Goal: Transaction & Acquisition: Purchase product/service

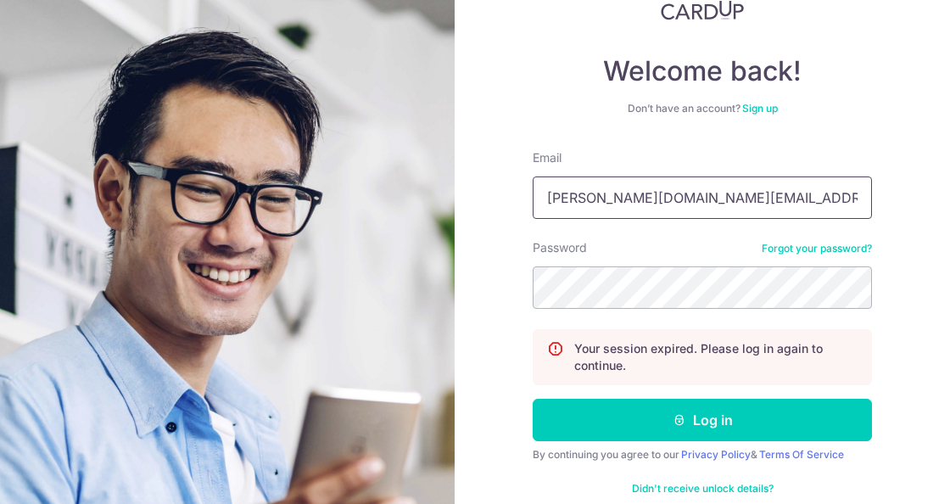
scroll to position [123, 0]
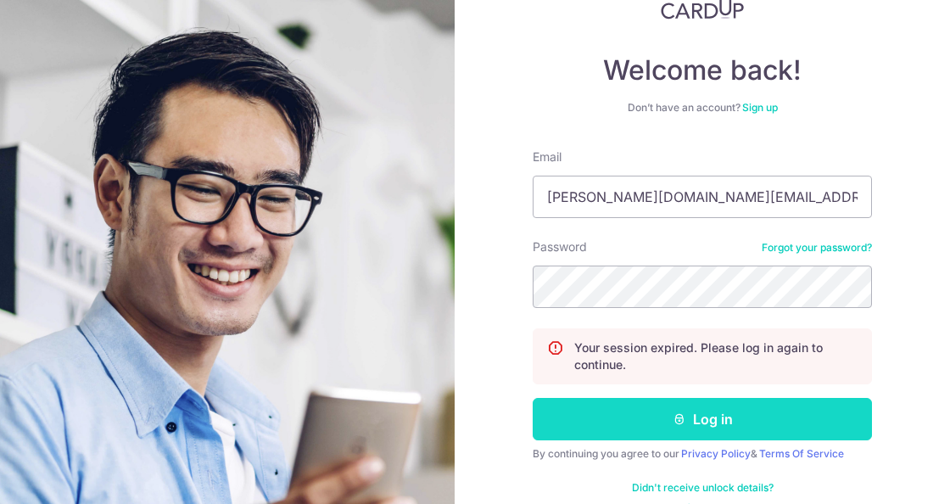
click at [665, 415] on button "Log in" at bounding box center [701, 419] width 339 height 42
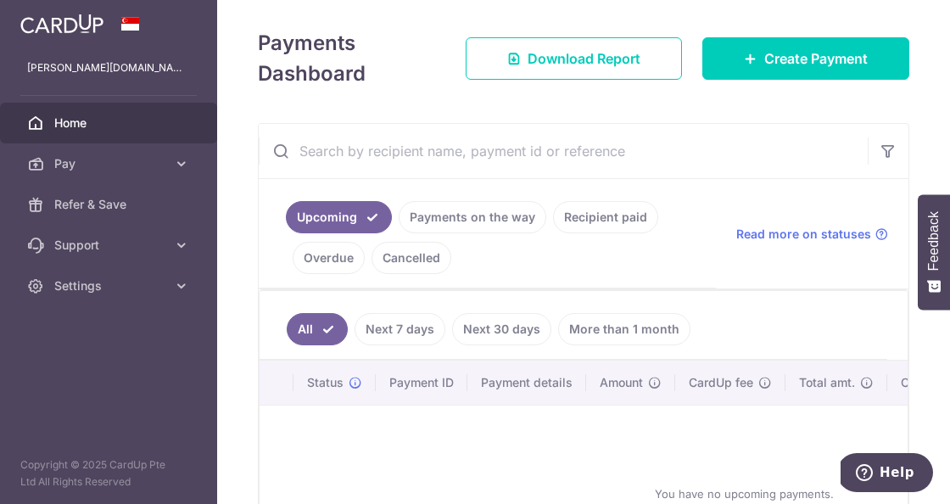
scroll to position [265, 0]
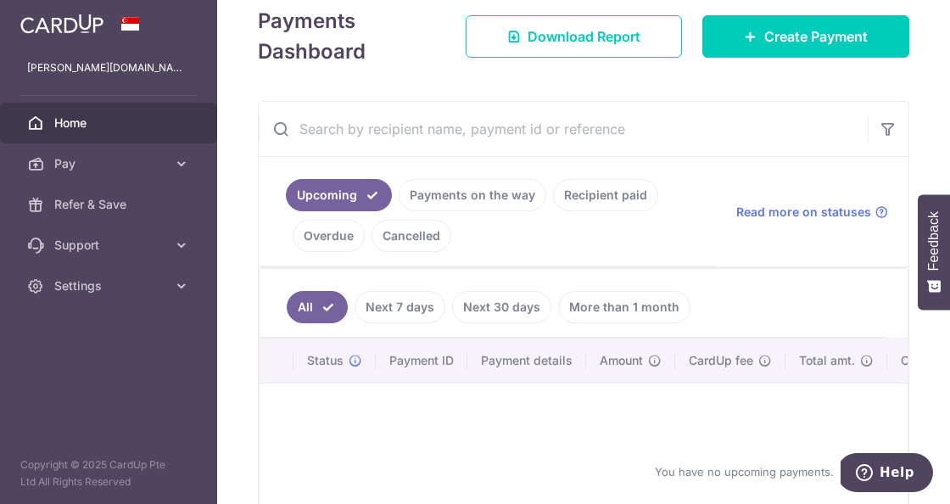
click at [588, 199] on link "Recipient paid" at bounding box center [605, 195] width 105 height 32
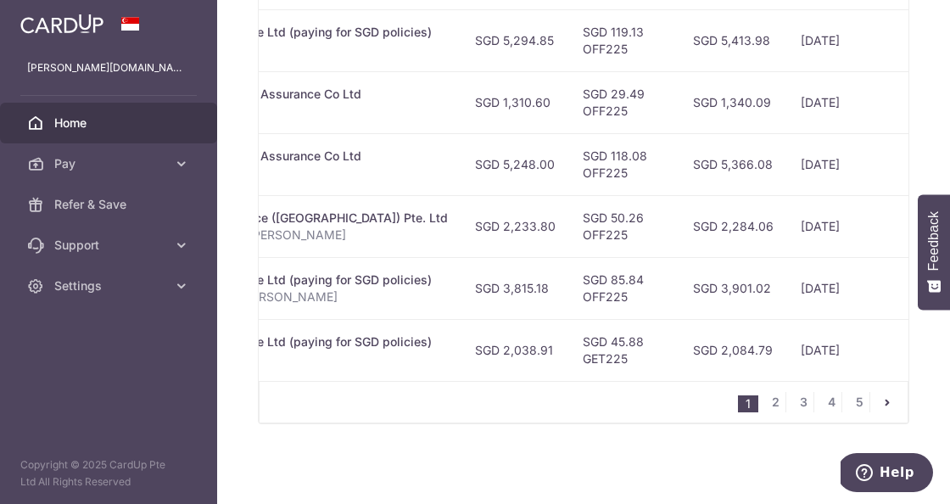
scroll to position [0, 695]
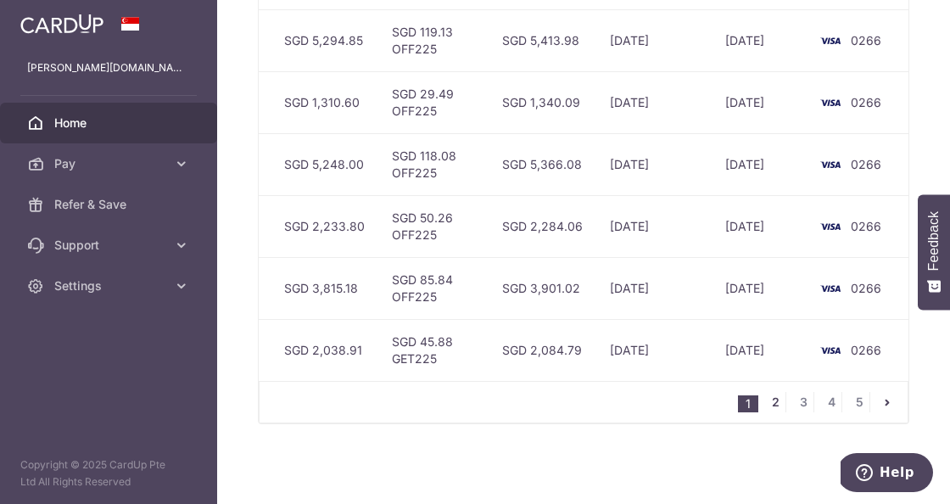
click at [781, 405] on link "2" at bounding box center [775, 402] width 20 height 20
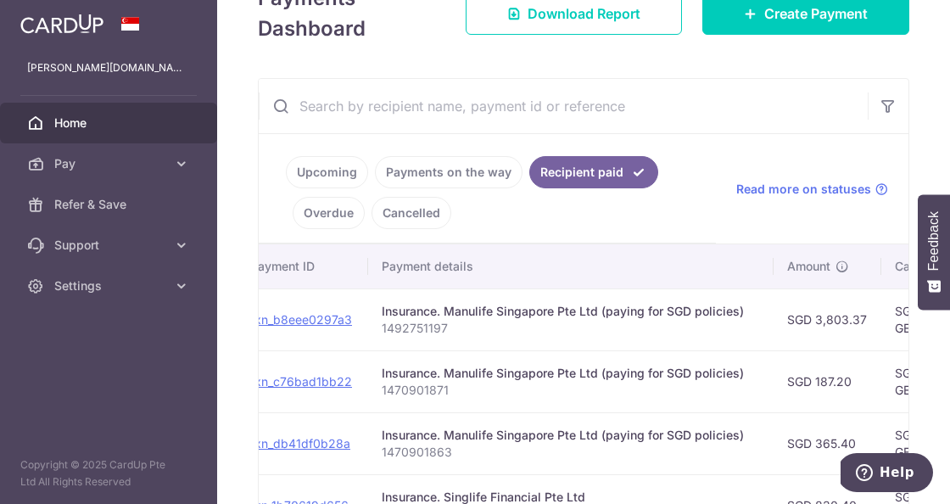
scroll to position [0, 0]
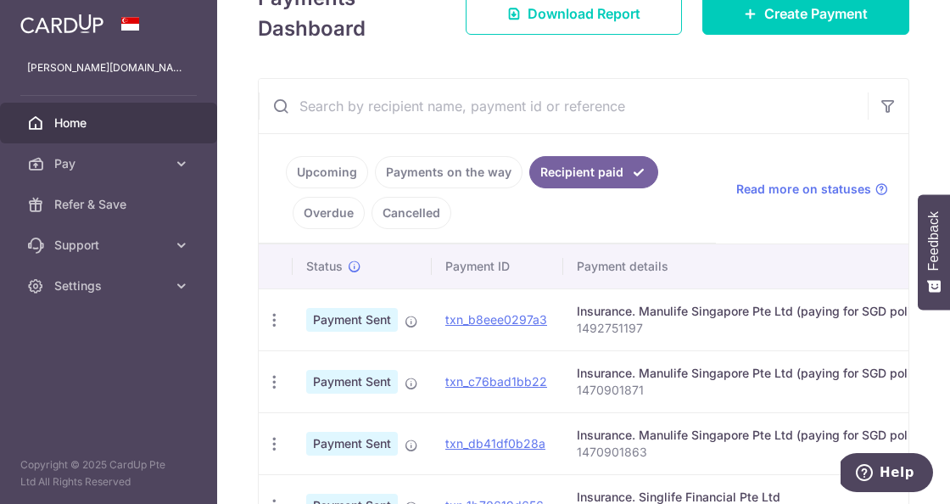
click at [607, 448] on p "1470901863" at bounding box center [766, 451] width 378 height 17
click at [606, 449] on p "1470901863" at bounding box center [766, 451] width 378 height 17
copy p "1470901863"
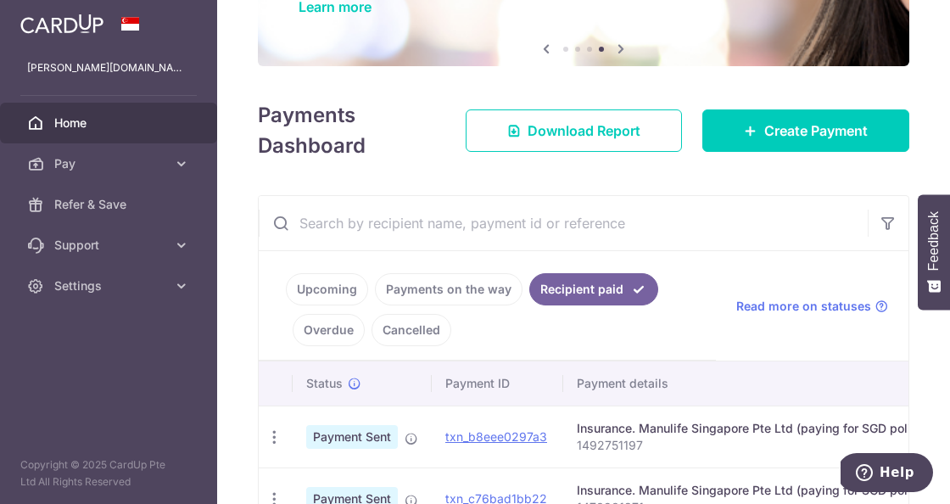
scroll to position [164, 0]
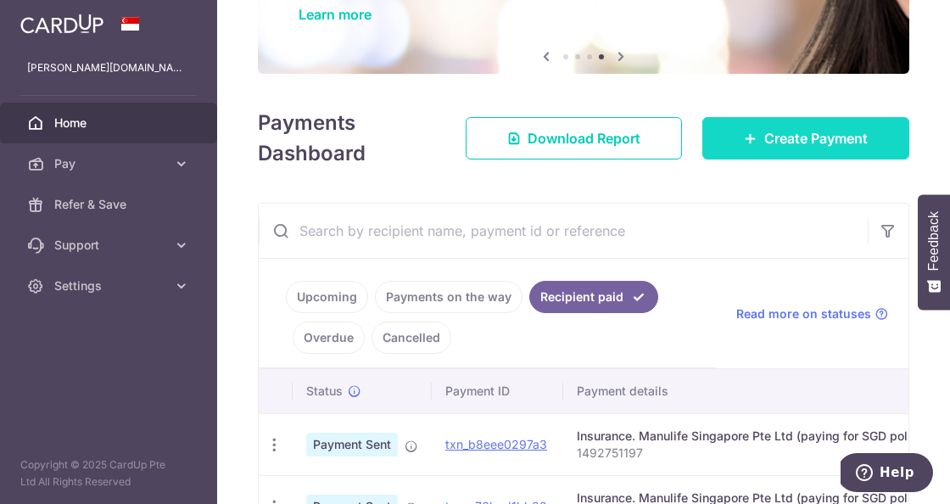
click at [805, 132] on span "Create Payment" at bounding box center [815, 138] width 103 height 20
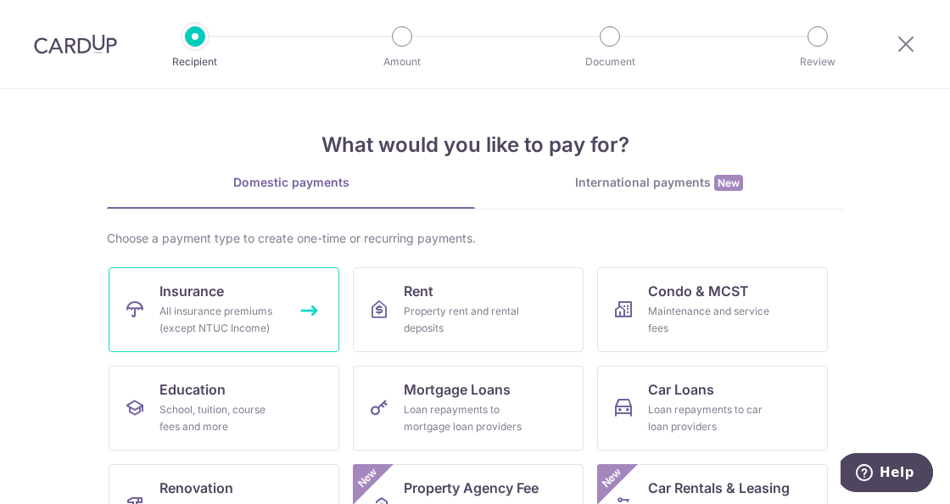
click at [243, 270] on link "Insurance All insurance premiums (except NTUC Income)" at bounding box center [224, 309] width 231 height 85
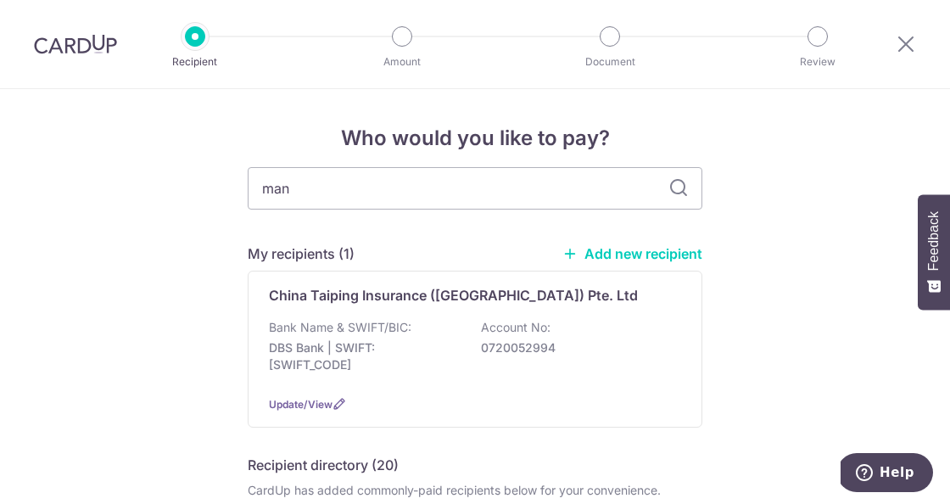
type input "manu"
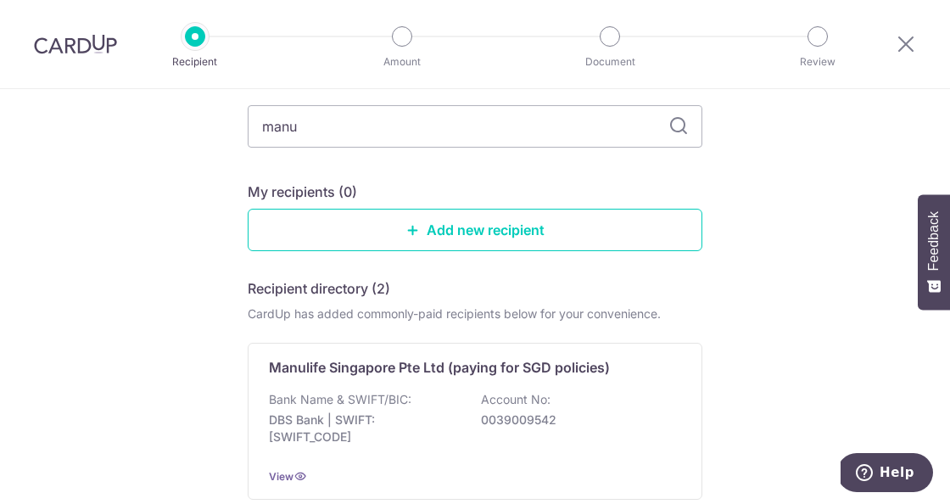
scroll to position [260, 0]
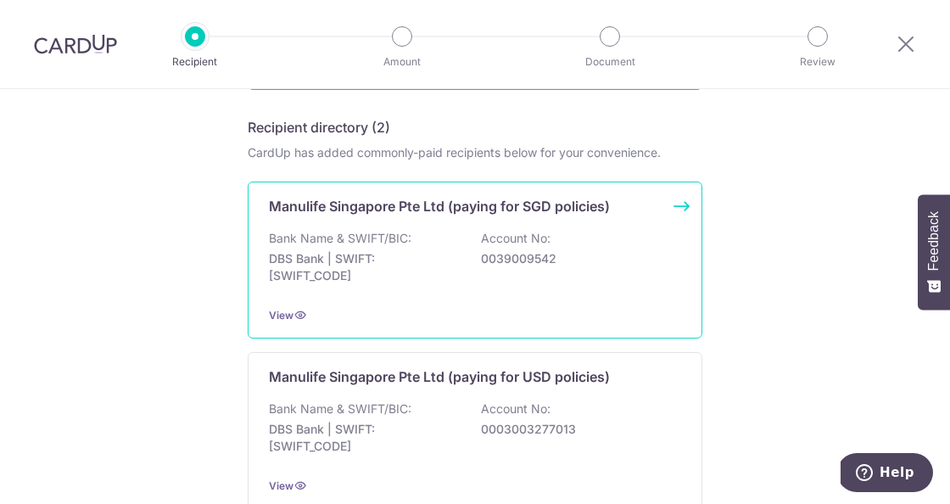
click at [427, 281] on p "DBS Bank | SWIFT: DBSSSGSGXXX" at bounding box center [364, 267] width 190 height 34
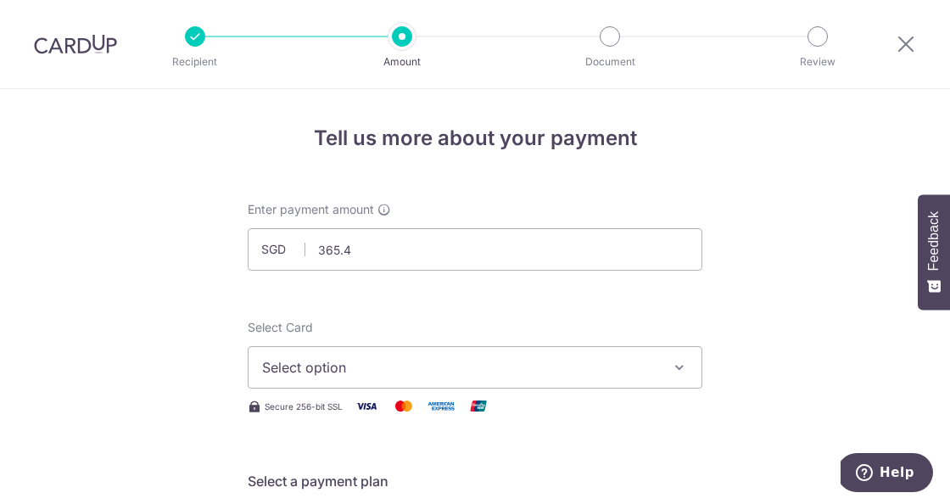
type input "365.40"
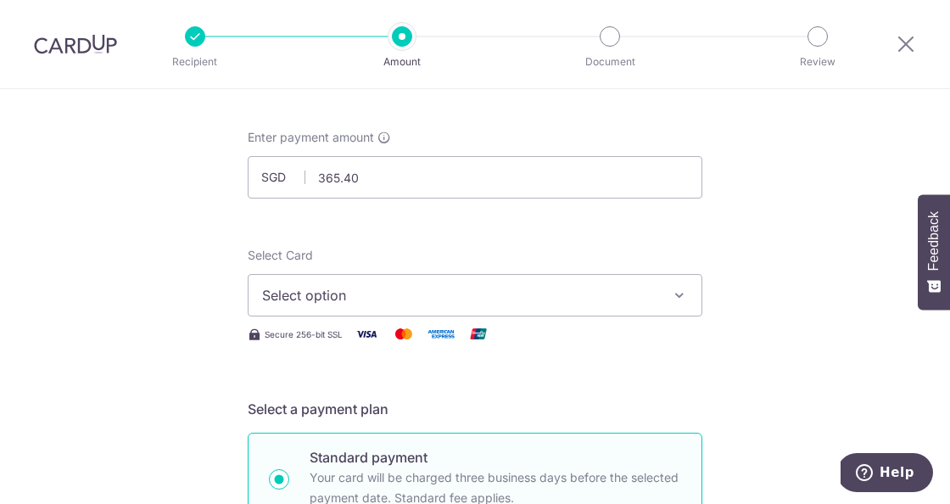
scroll to position [116, 0]
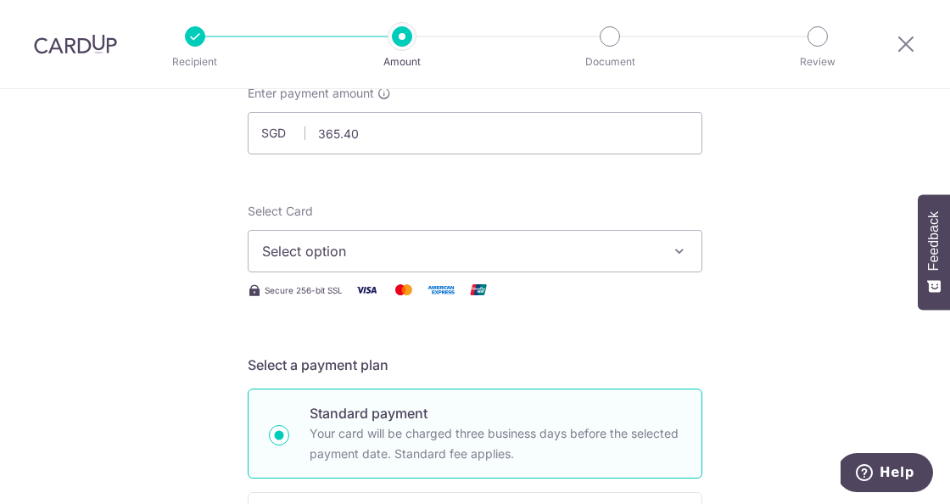
click at [391, 262] on button "Select option" at bounding box center [475, 251] width 454 height 42
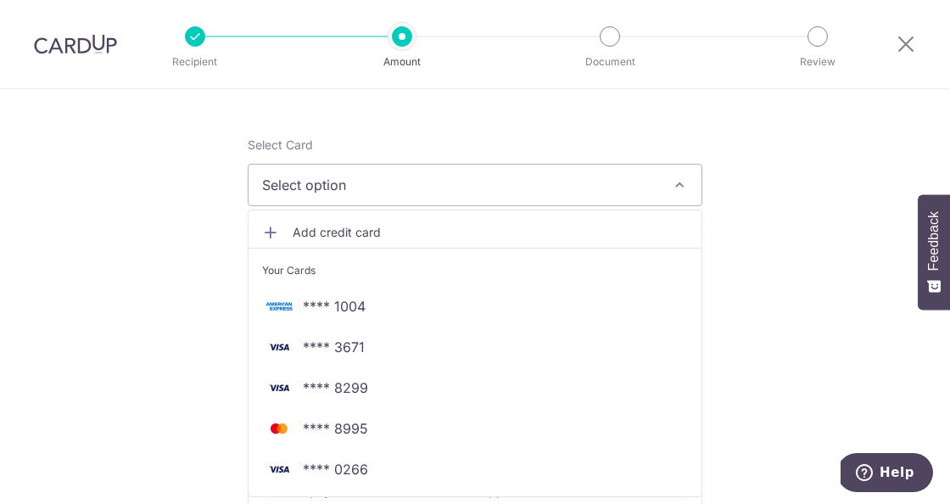
scroll to position [239, 0]
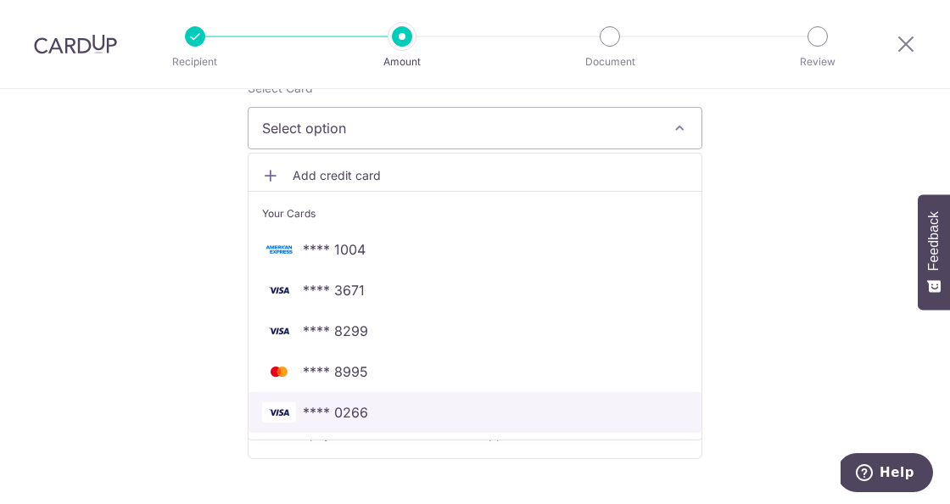
click at [328, 400] on link "**** 0266" at bounding box center [474, 412] width 453 height 41
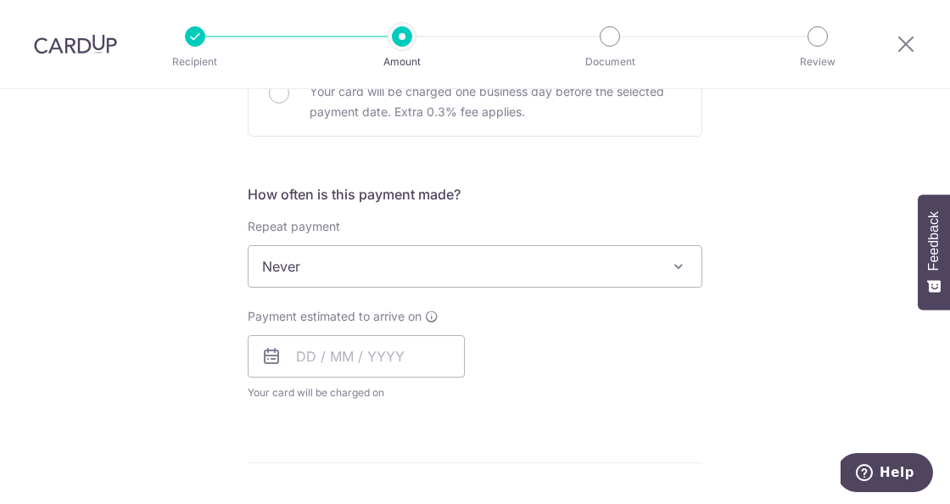
scroll to position [574, 0]
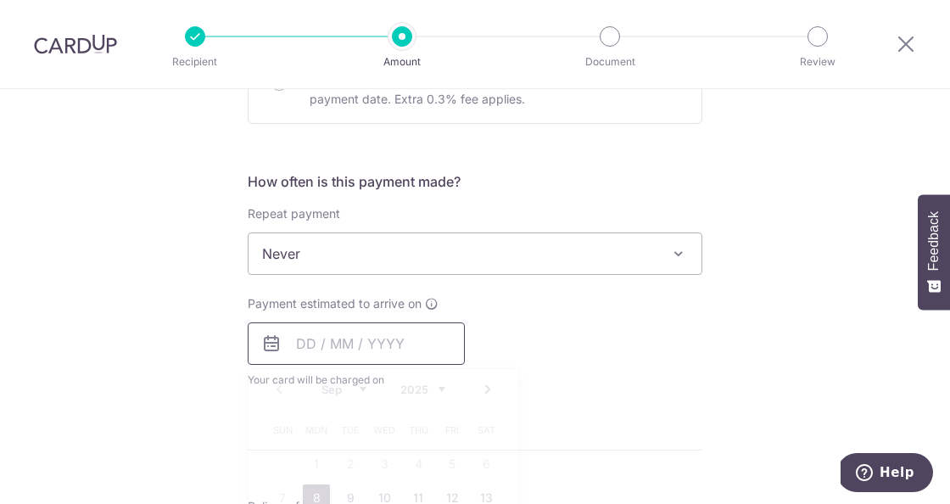
click at [344, 358] on input "text" at bounding box center [356, 343] width 217 height 42
click at [315, 488] on link "8" at bounding box center [316, 497] width 27 height 27
type input "[DATE]"
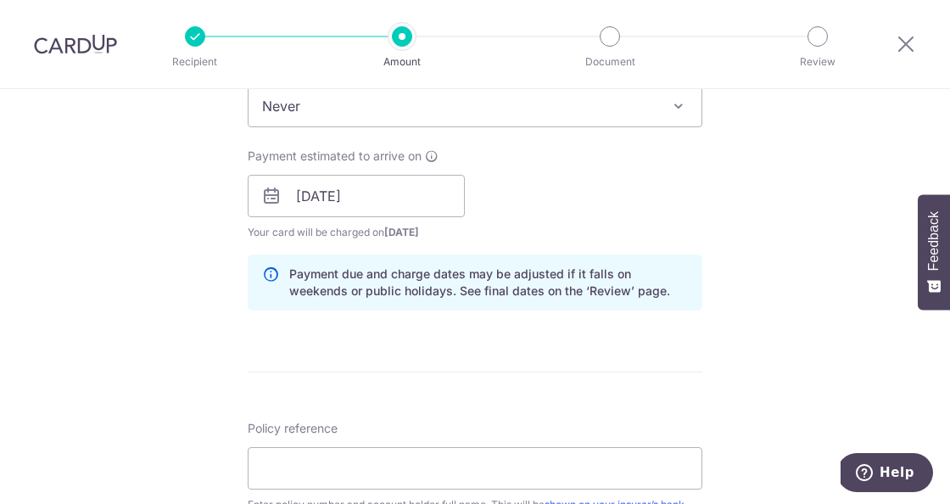
scroll to position [868, 0]
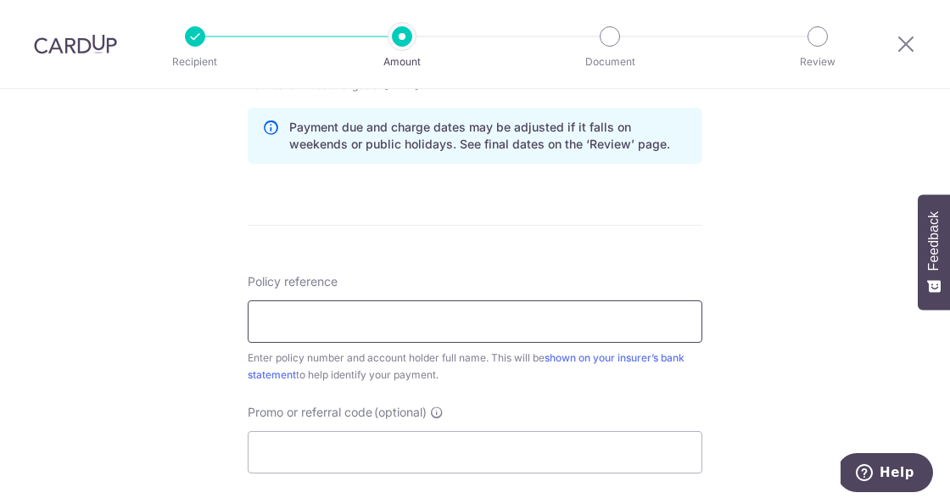
click at [293, 323] on input "Policy reference" at bounding box center [475, 321] width 454 height 42
paste input "1470901863"
type input "1470901863"
click at [215, 333] on div "Tell us more about your payment Enter payment amount SGD 365.40 365.40 Select C…" at bounding box center [475, 22] width 950 height 1603
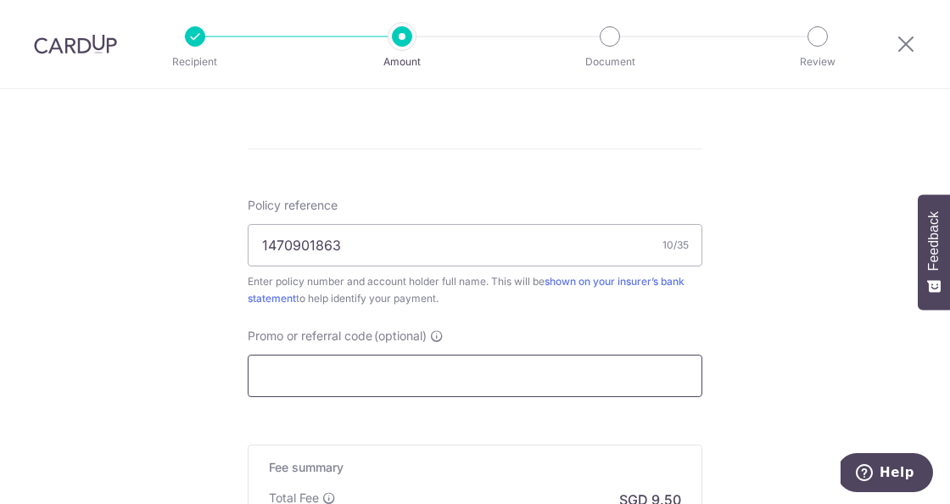
scroll to position [953, 0]
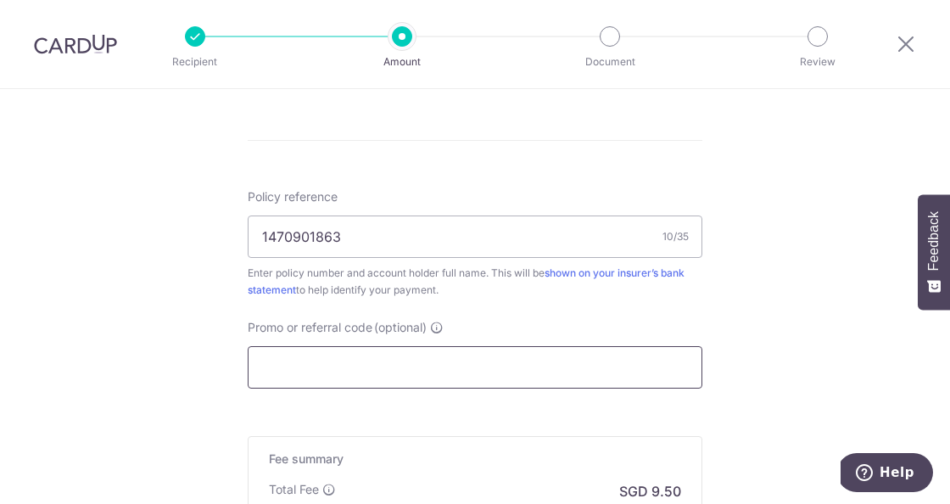
click at [321, 377] on input "Promo or referral code (optional)" at bounding box center [475, 367] width 454 height 42
type input "0"
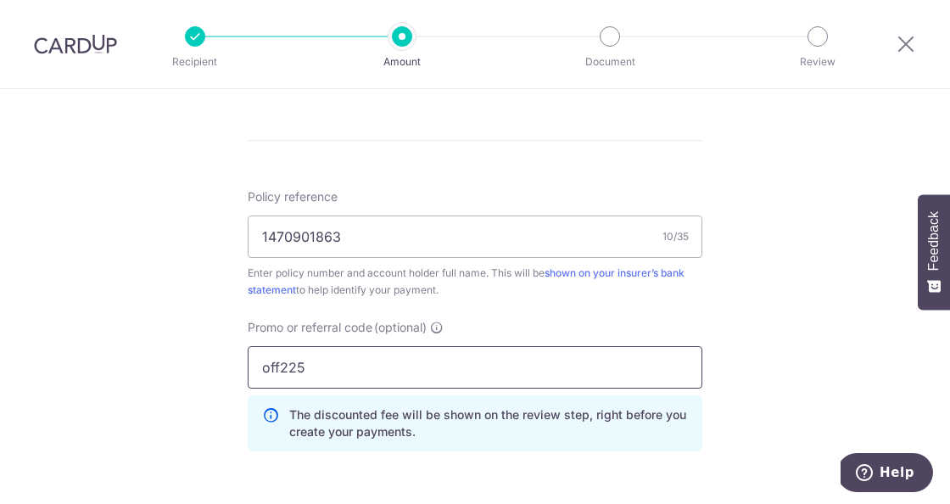
type input "off225"
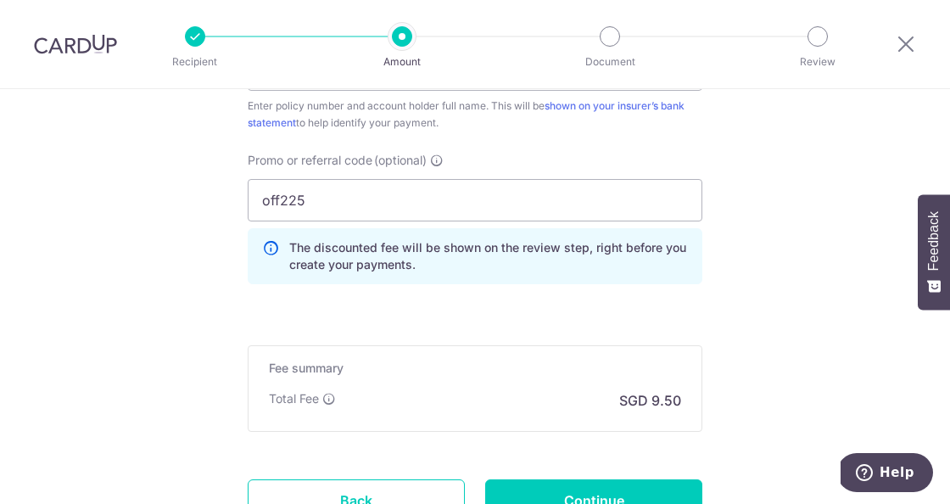
scroll to position [1167, 0]
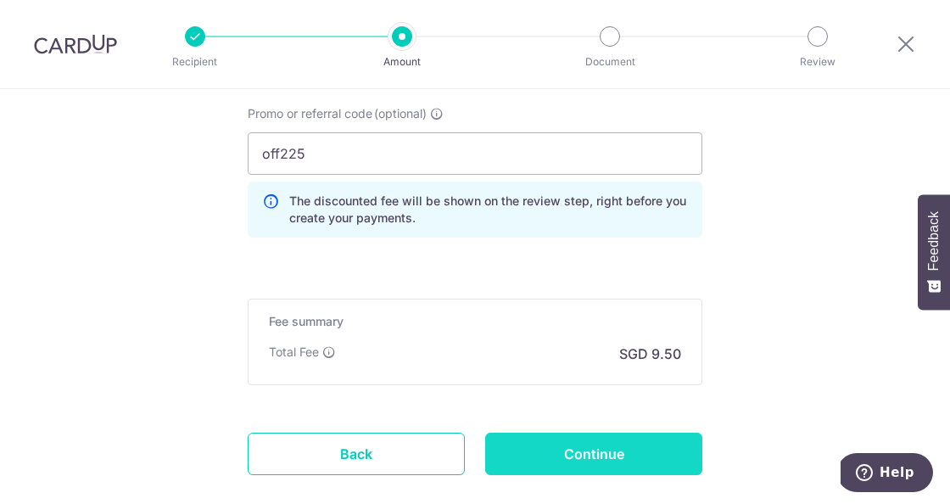
click at [527, 438] on input "Continue" at bounding box center [593, 453] width 217 height 42
type input "Create Schedule"
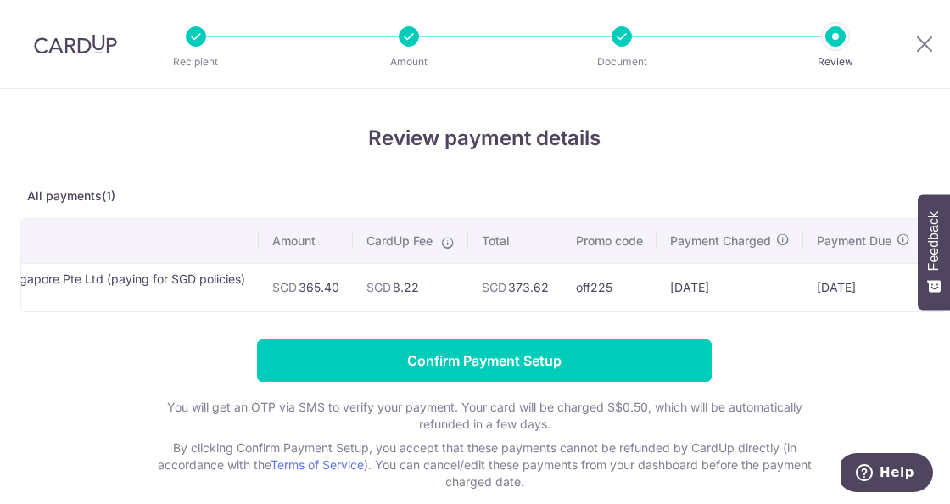
scroll to position [0, 167]
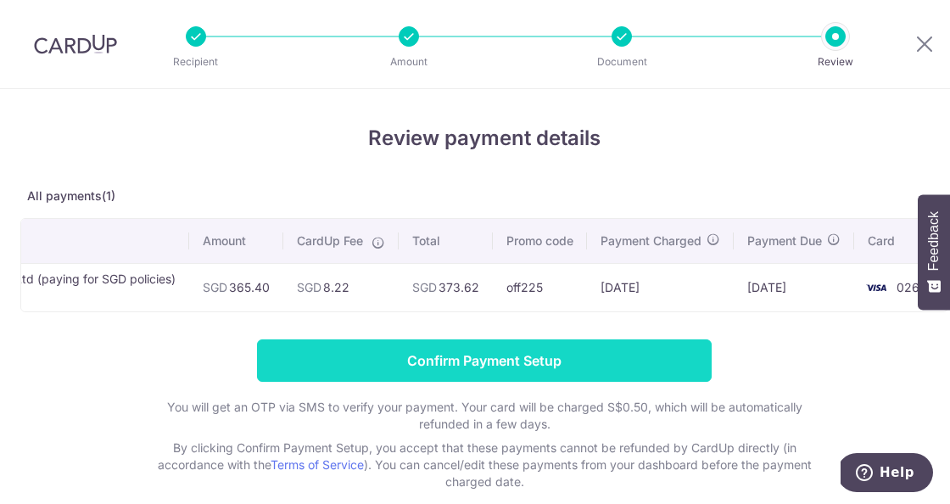
click at [463, 351] on input "Confirm Payment Setup" at bounding box center [484, 360] width 454 height 42
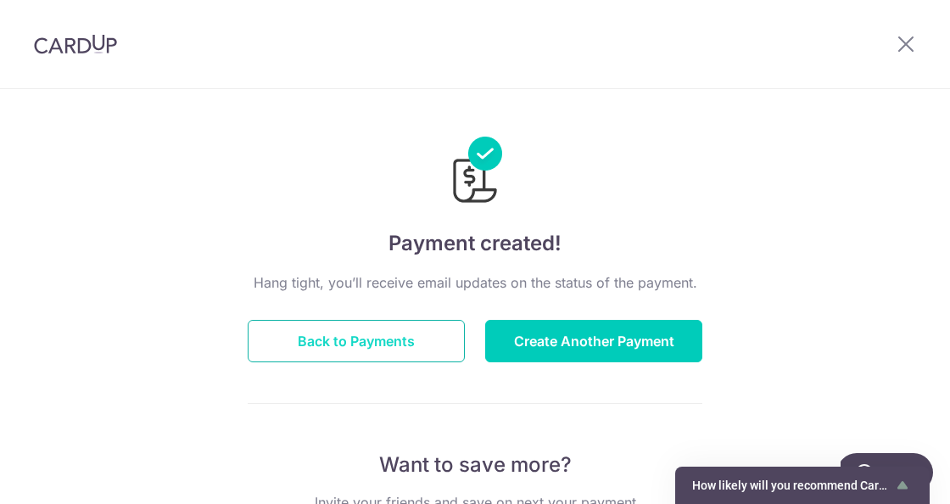
click at [383, 343] on button "Back to Payments" at bounding box center [356, 341] width 217 height 42
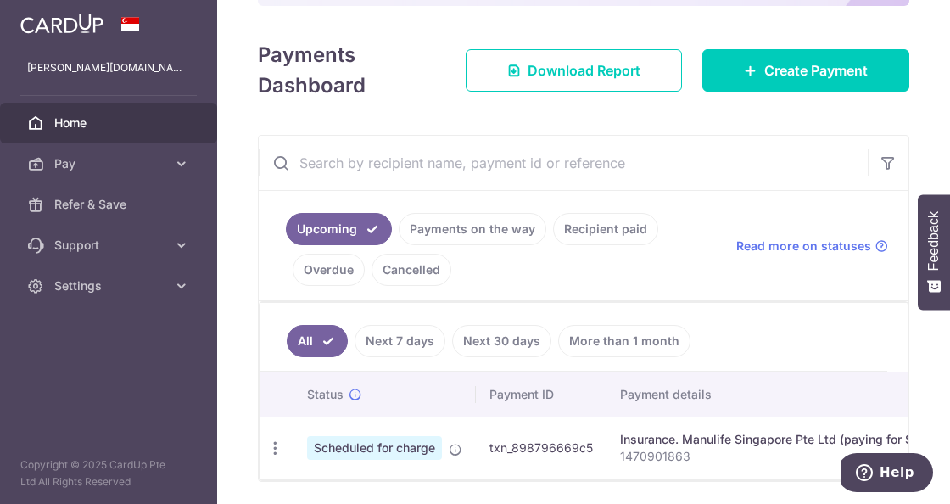
scroll to position [289, 0]
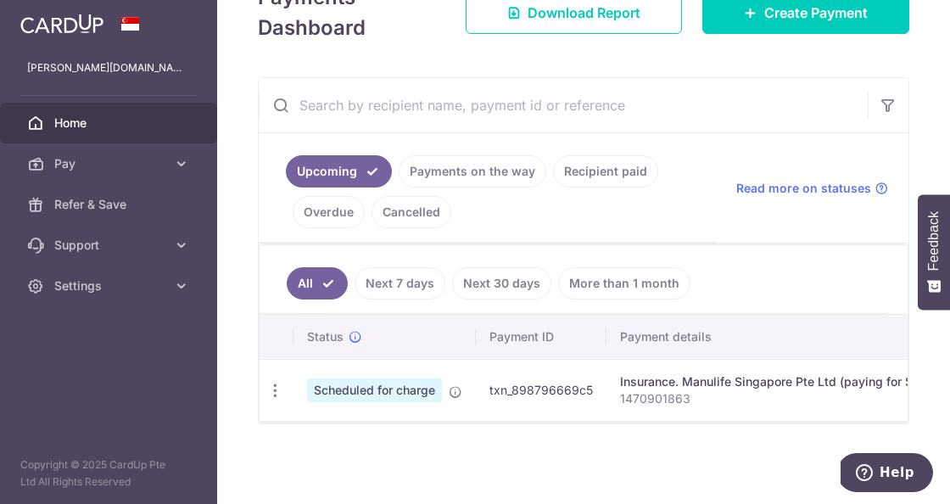
click at [585, 165] on link "Recipient paid" at bounding box center [605, 171] width 105 height 32
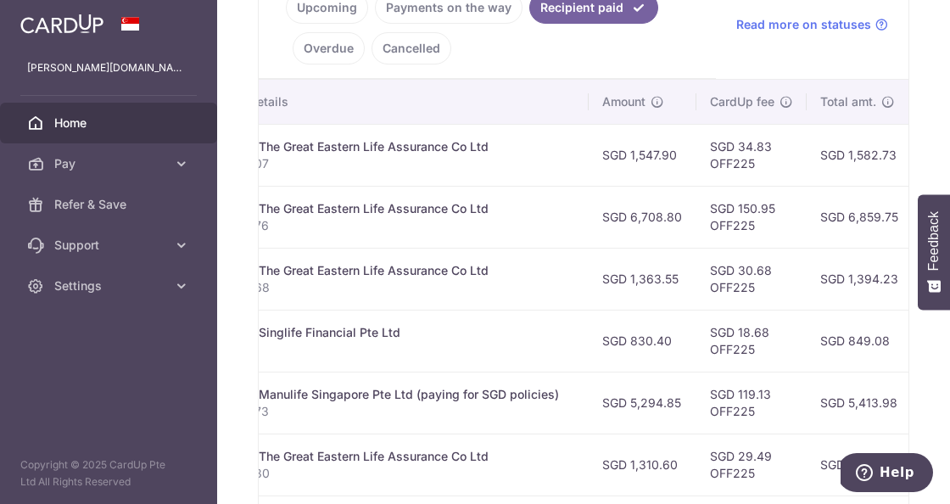
scroll to position [815, 0]
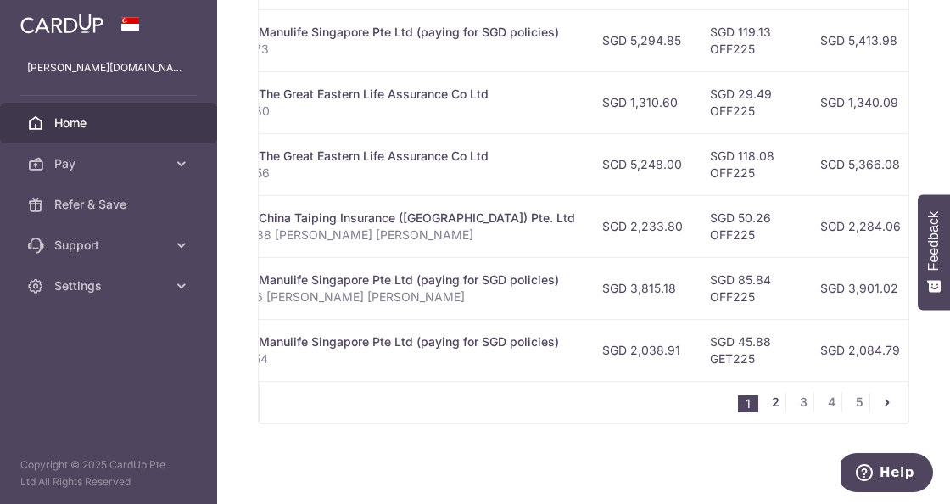
click at [769, 394] on link "2" at bounding box center [775, 402] width 20 height 20
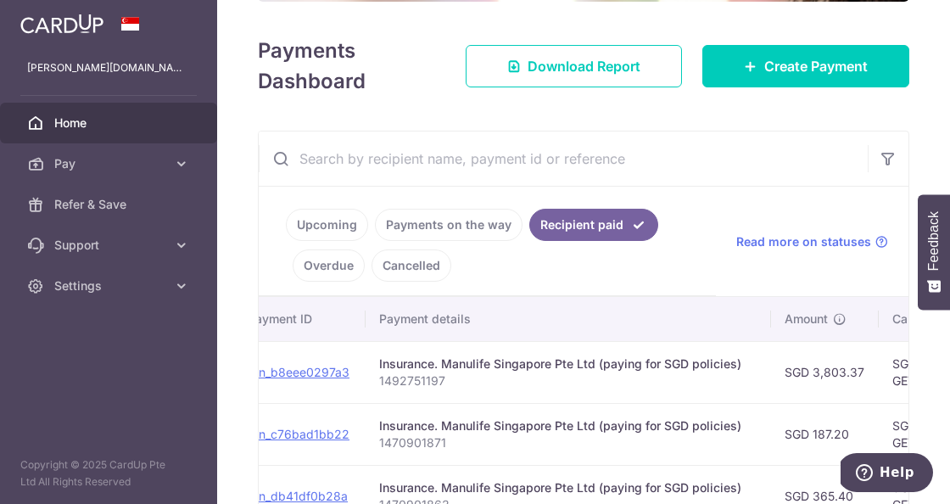
scroll to position [0, 191]
click at [416, 442] on p "1470901871" at bounding box center [575, 442] width 378 height 17
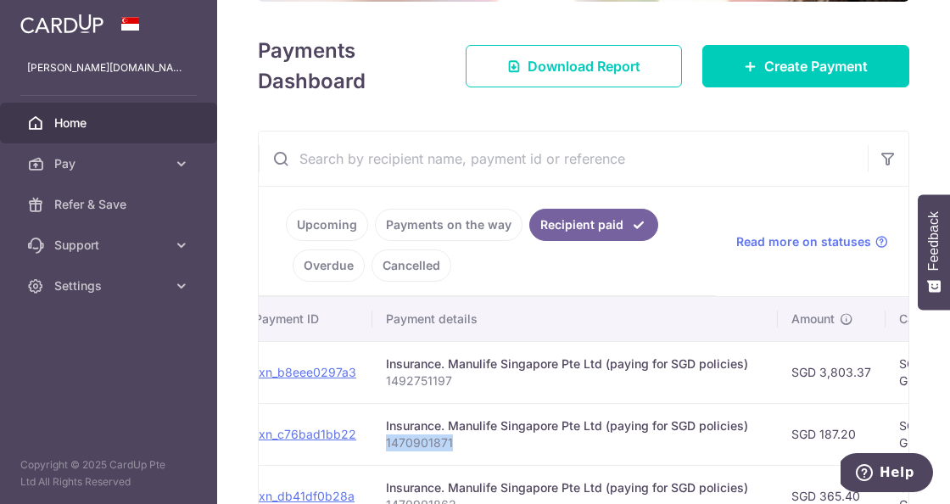
click at [416, 442] on p "1470901871" at bounding box center [575, 442] width 378 height 17
copy p "1470901871"
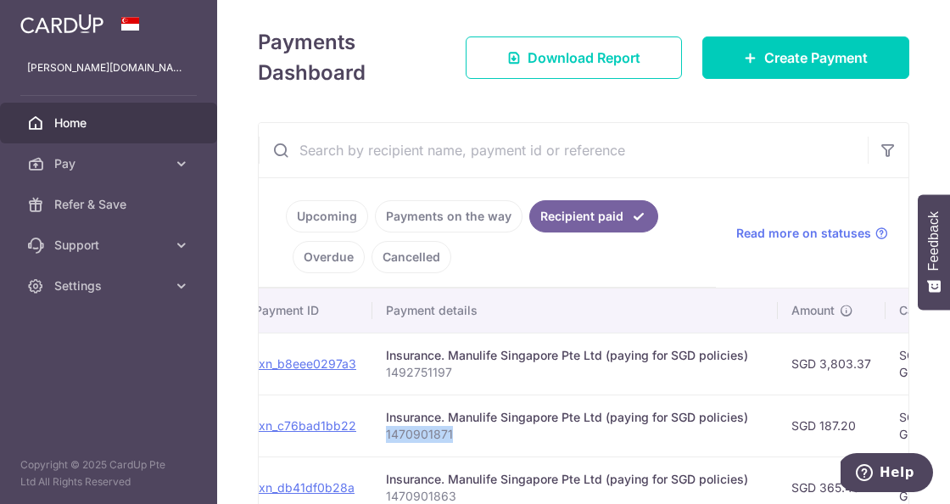
scroll to position [246, 0]
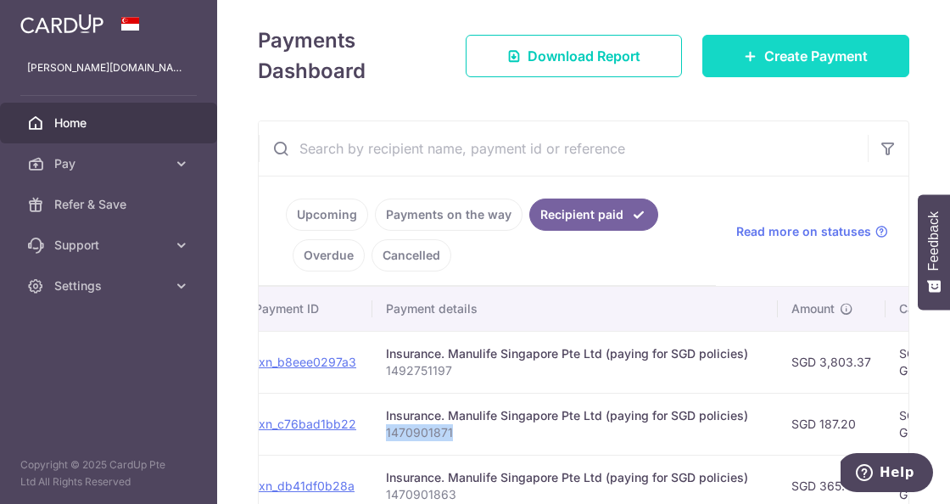
click at [782, 52] on span "Create Payment" at bounding box center [815, 56] width 103 height 20
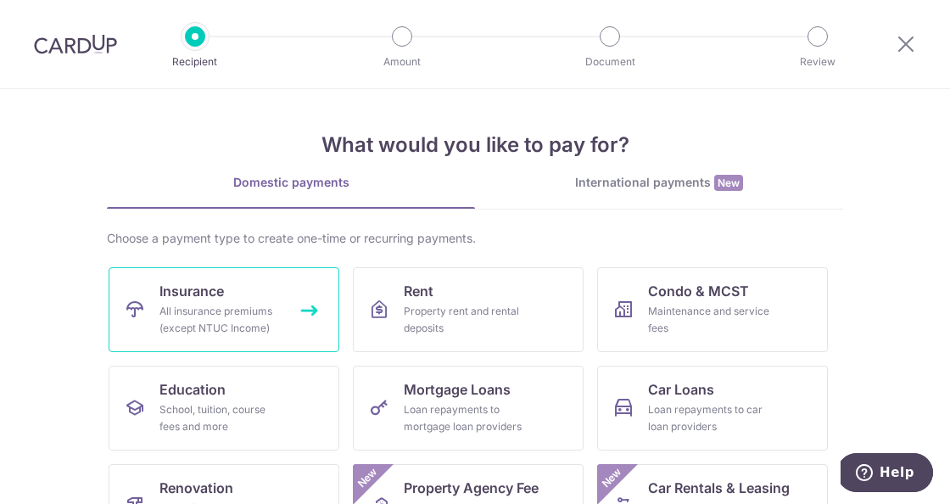
click at [242, 298] on link "Insurance All insurance premiums (except NTUC Income)" at bounding box center [224, 309] width 231 height 85
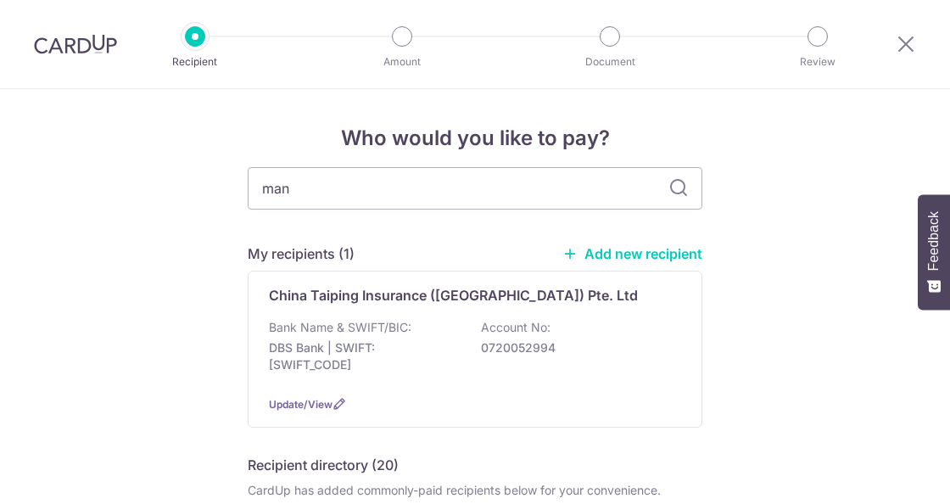
type input "manu"
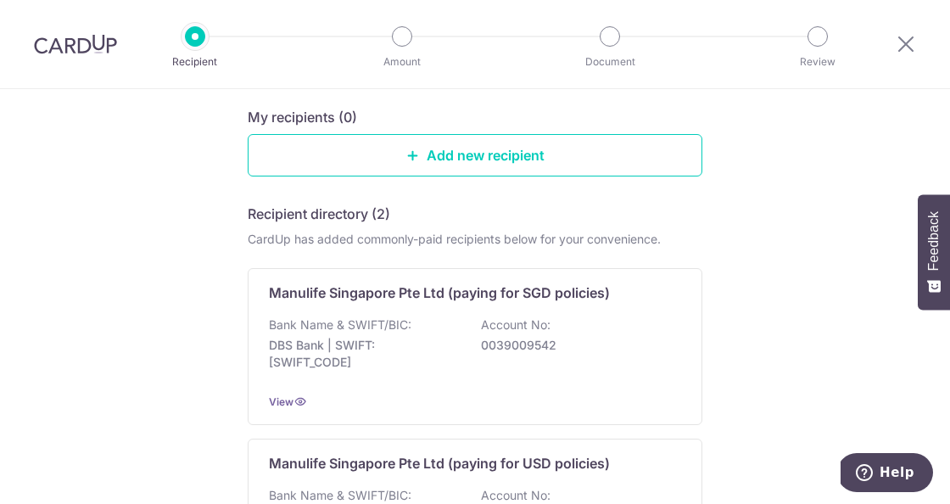
scroll to position [175, 0]
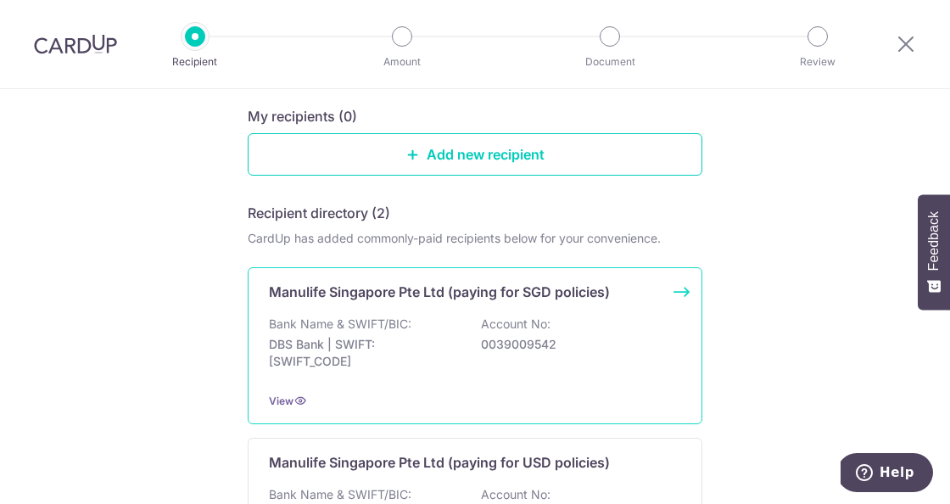
click at [378, 295] on p "Manulife Singapore Pte Ltd (paying for SGD policies)" at bounding box center [439, 291] width 341 height 20
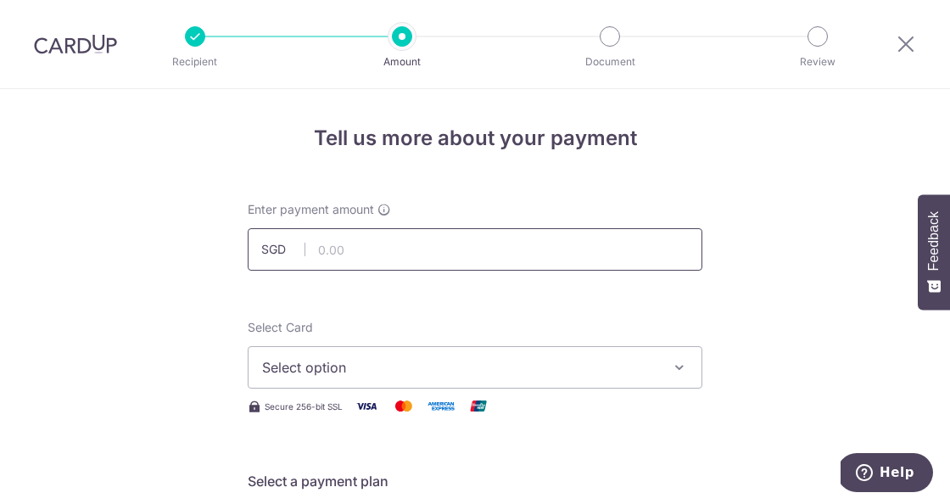
click at [365, 256] on input "text" at bounding box center [475, 249] width 454 height 42
type input "187.20"
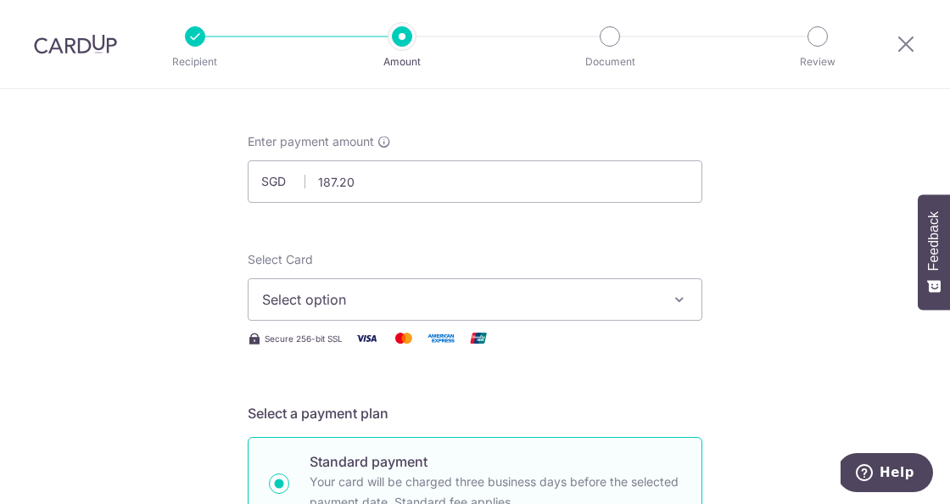
scroll to position [80, 0]
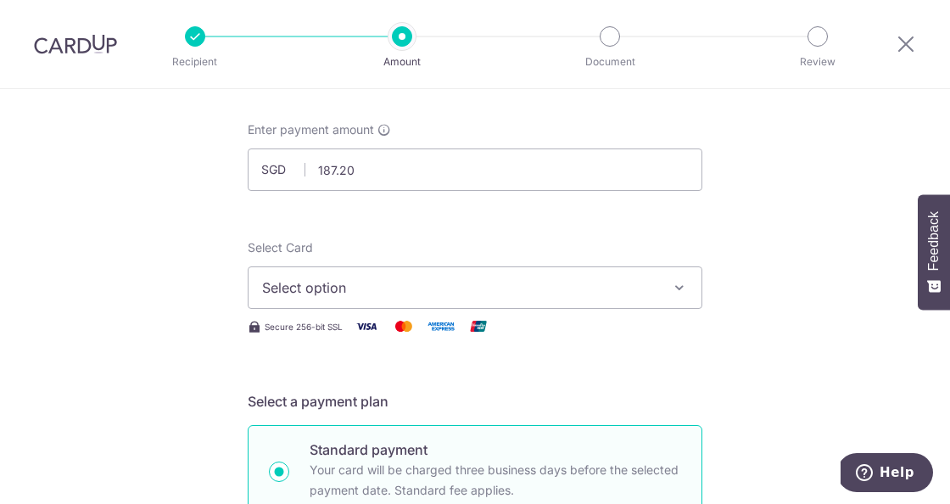
click at [321, 288] on span "Select option" at bounding box center [459, 287] width 395 height 20
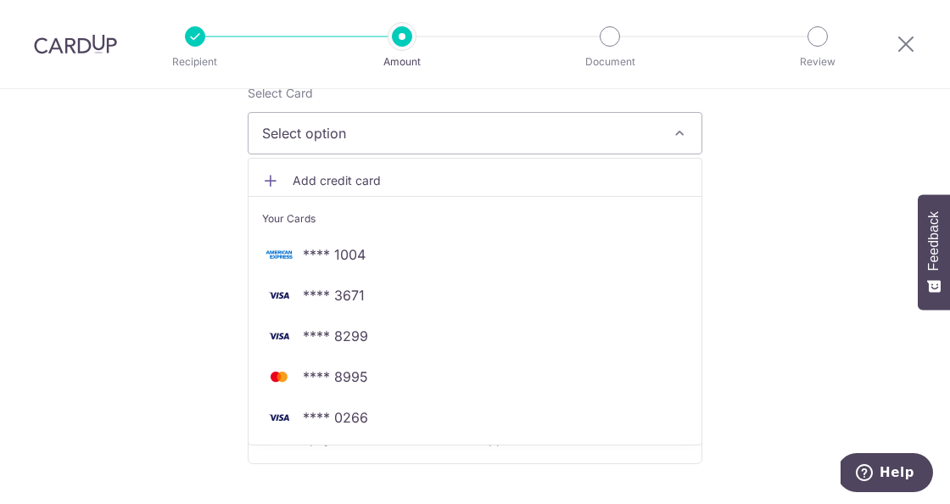
scroll to position [243, 0]
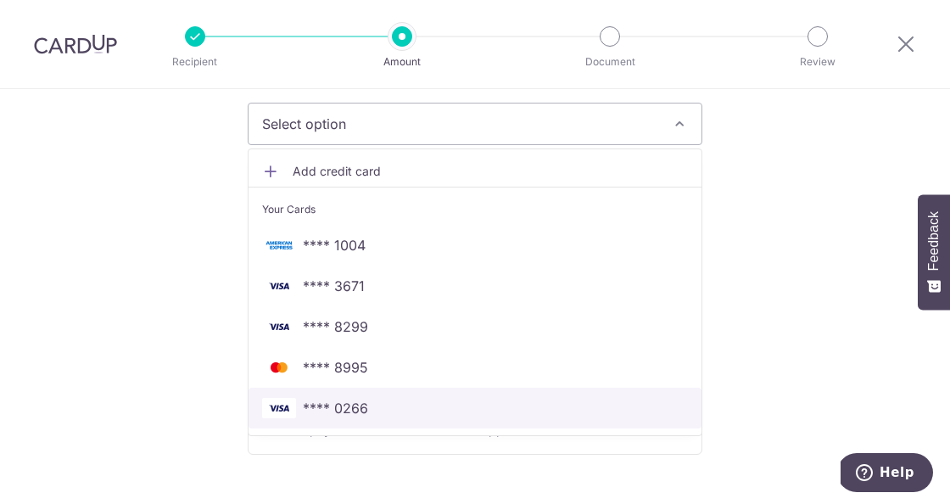
click at [337, 404] on span "**** 0266" at bounding box center [335, 408] width 65 height 20
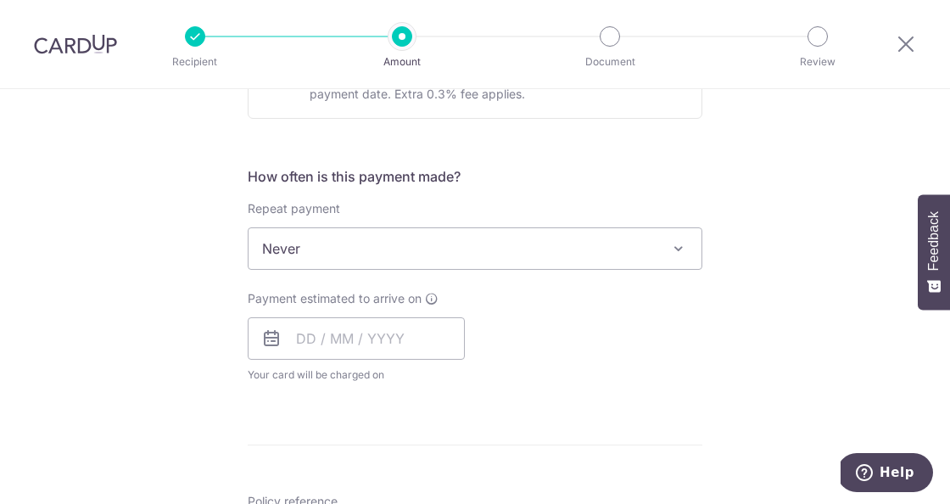
scroll to position [608, 0]
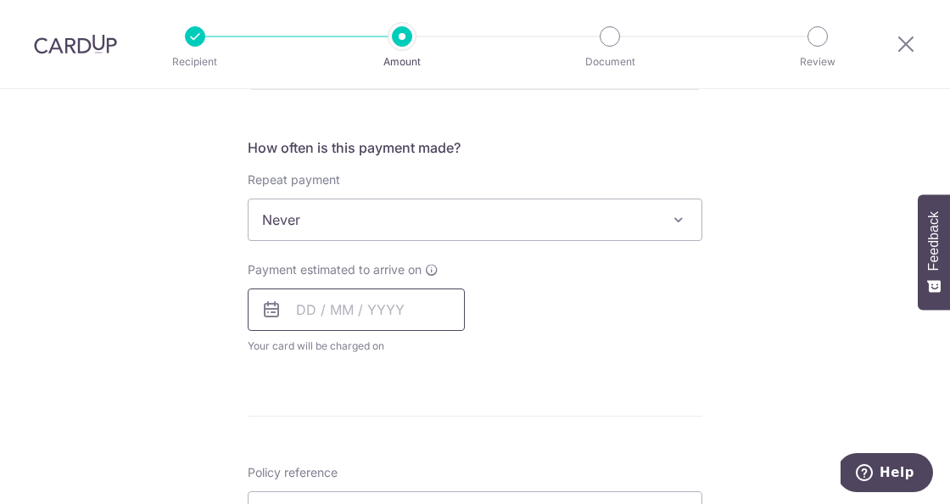
click at [362, 321] on input "text" at bounding box center [356, 309] width 217 height 42
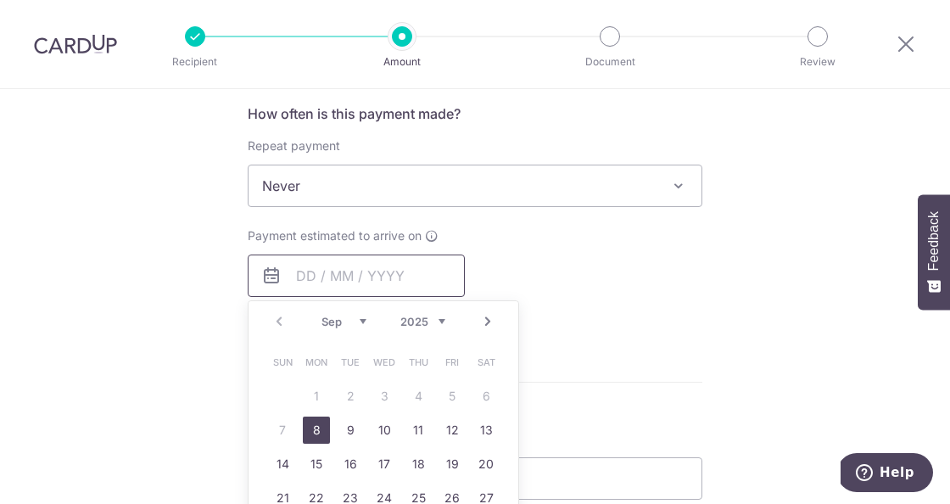
scroll to position [645, 0]
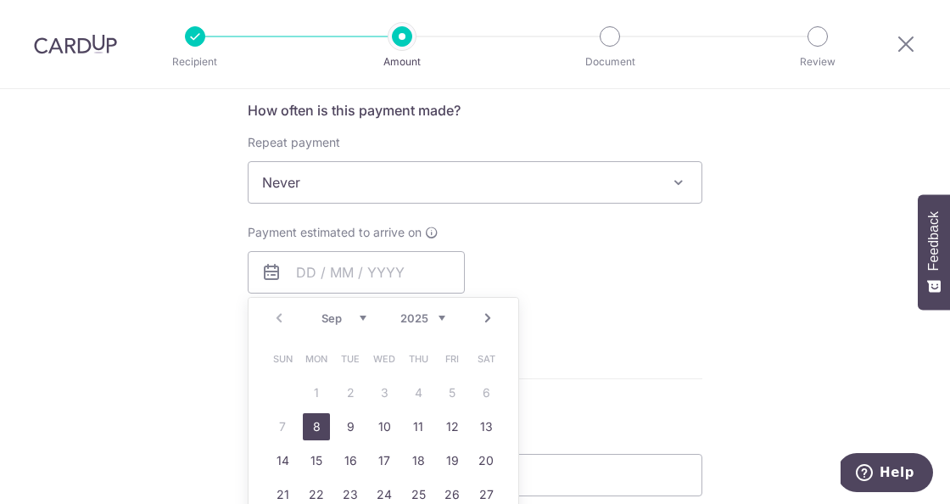
click at [309, 418] on link "8" at bounding box center [316, 426] width 27 height 27
type input "[DATE]"
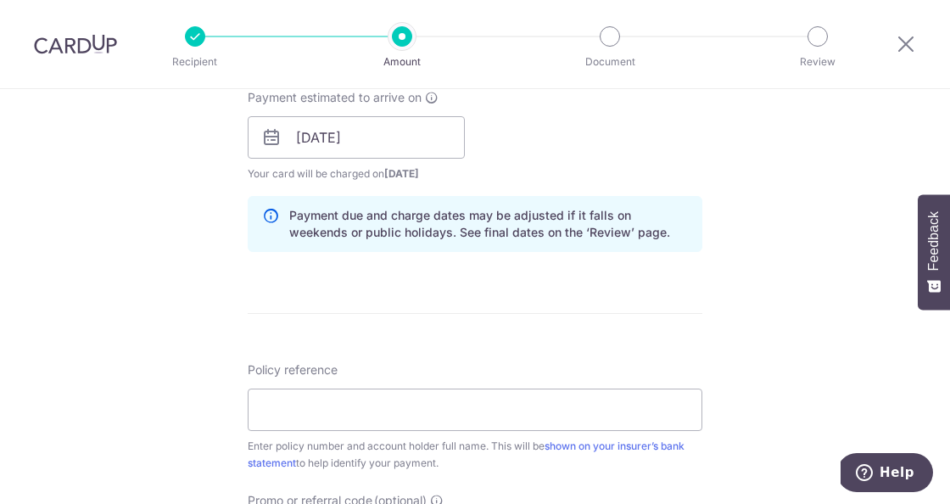
scroll to position [883, 0]
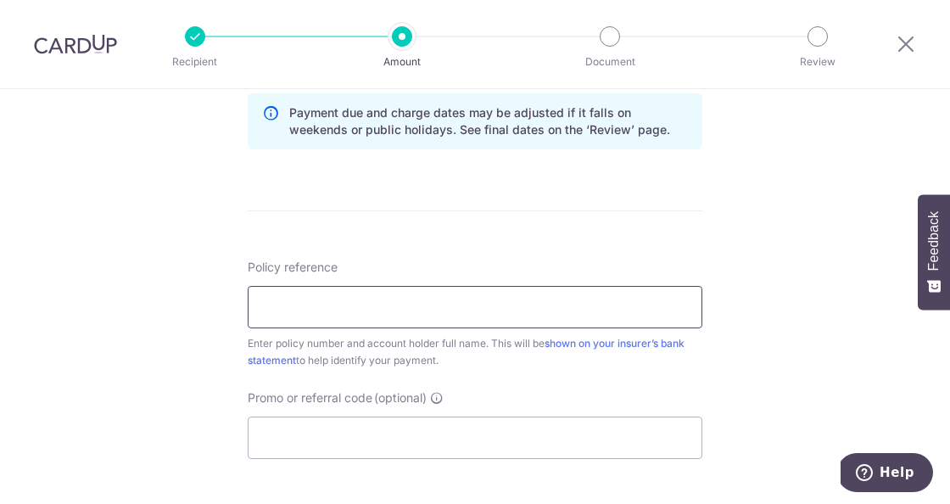
click at [326, 301] on input "Policy reference" at bounding box center [475, 307] width 454 height 42
paste input "1470901871"
type input "1470901871"
click at [159, 305] on div "Tell us more about your payment Enter payment amount SGD 187.20 187.20 Select C…" at bounding box center [475, 7] width 950 height 1603
click at [270, 391] on span "Promo or referral code" at bounding box center [310, 397] width 125 height 17
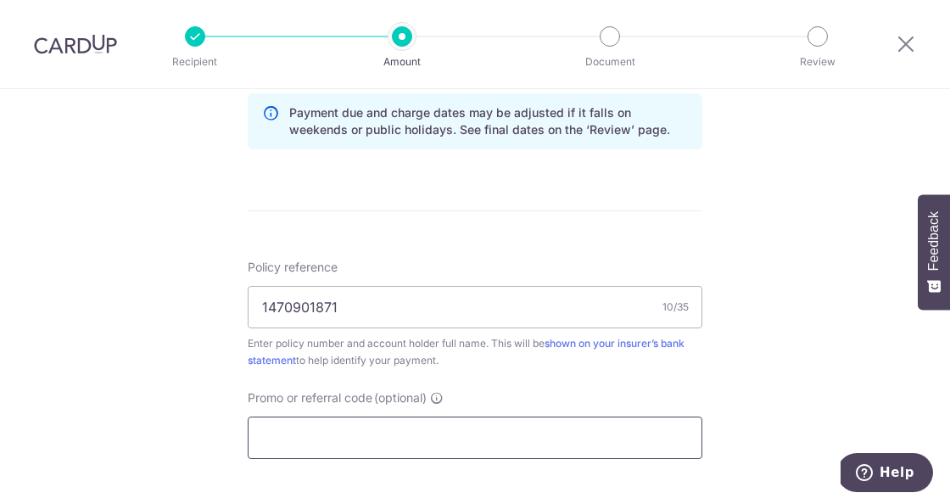
click at [270, 416] on input "Promo or referral code (optional)" at bounding box center [475, 437] width 454 height 42
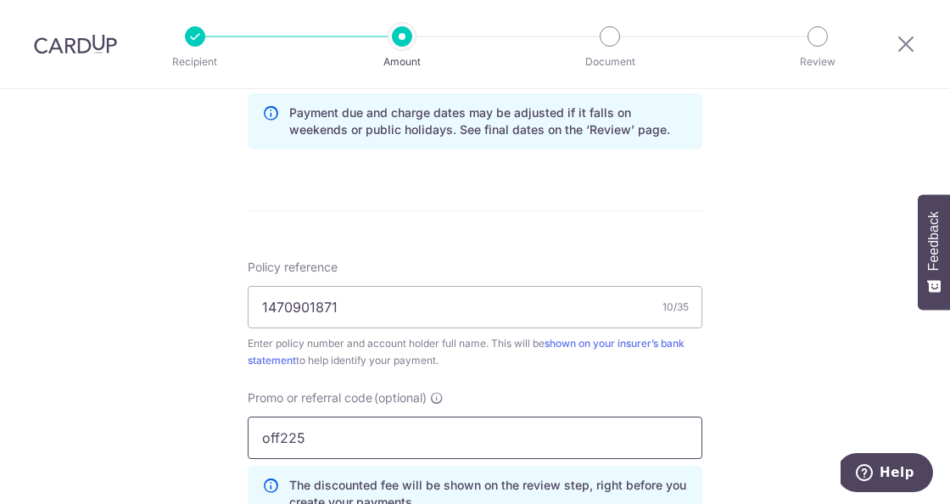
type input "off225"
click at [137, 293] on div "Tell us more about your payment Enter payment amount SGD 187.20 187.20 Select C…" at bounding box center [475, 46] width 950 height 1680
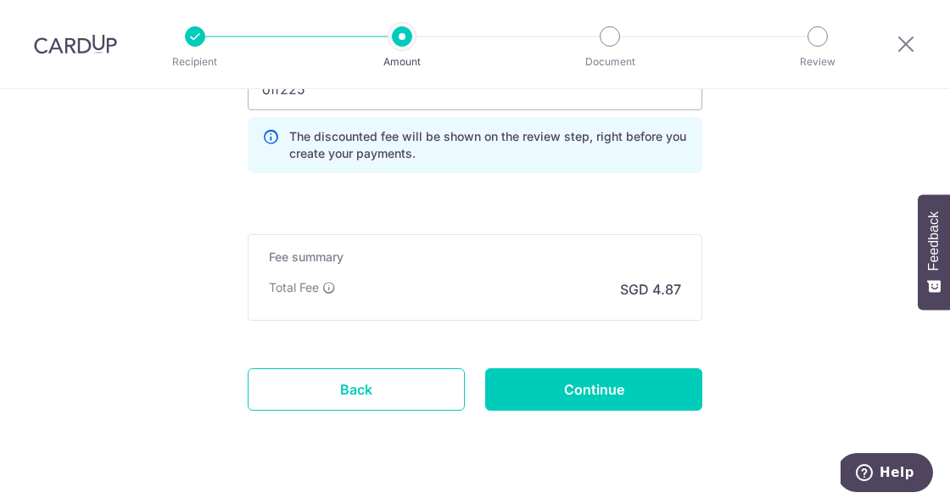
scroll to position [1256, 0]
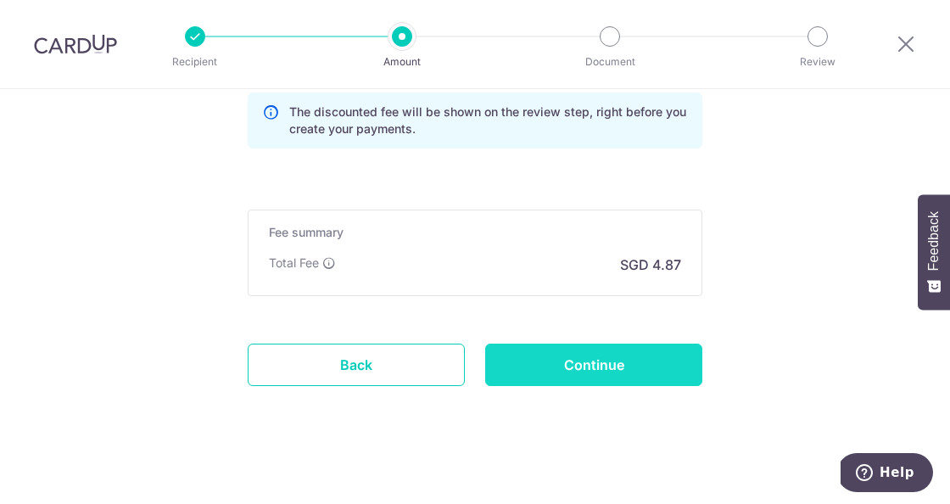
click at [583, 355] on input "Continue" at bounding box center [593, 364] width 217 height 42
type input "Create Schedule"
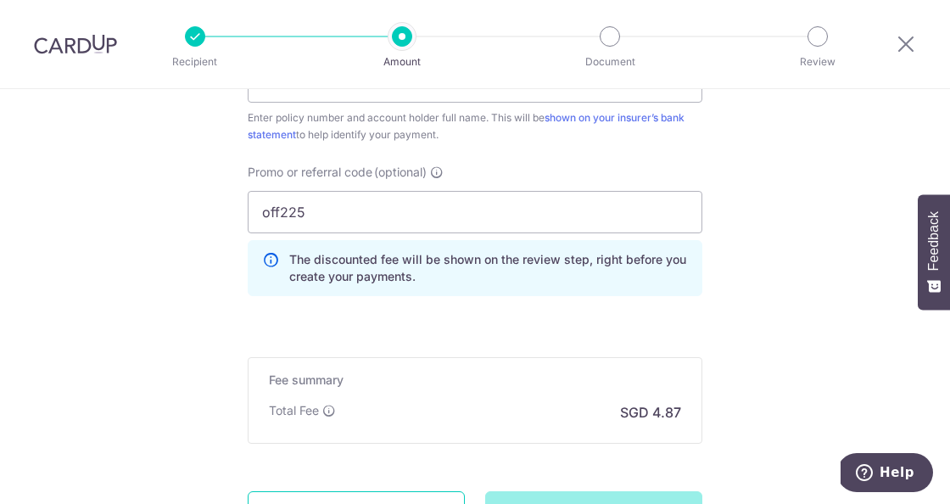
scroll to position [1061, 0]
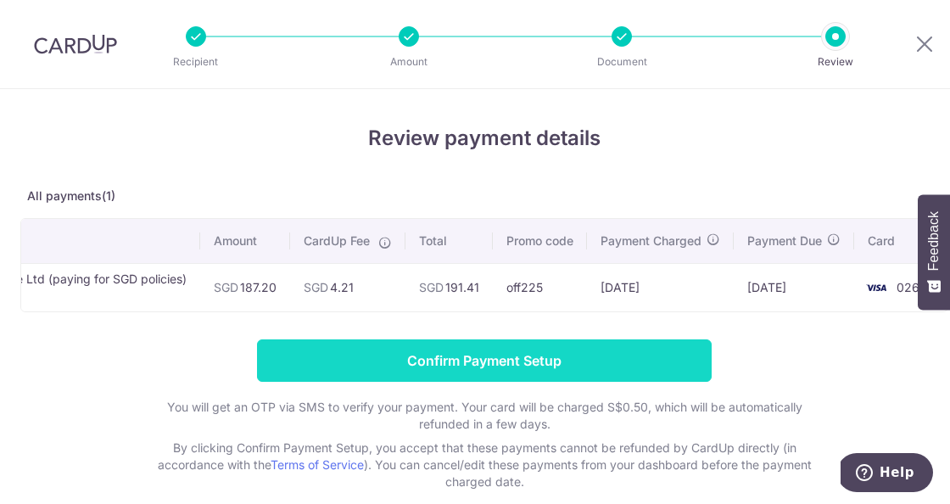
click at [445, 360] on input "Confirm Payment Setup" at bounding box center [484, 360] width 454 height 42
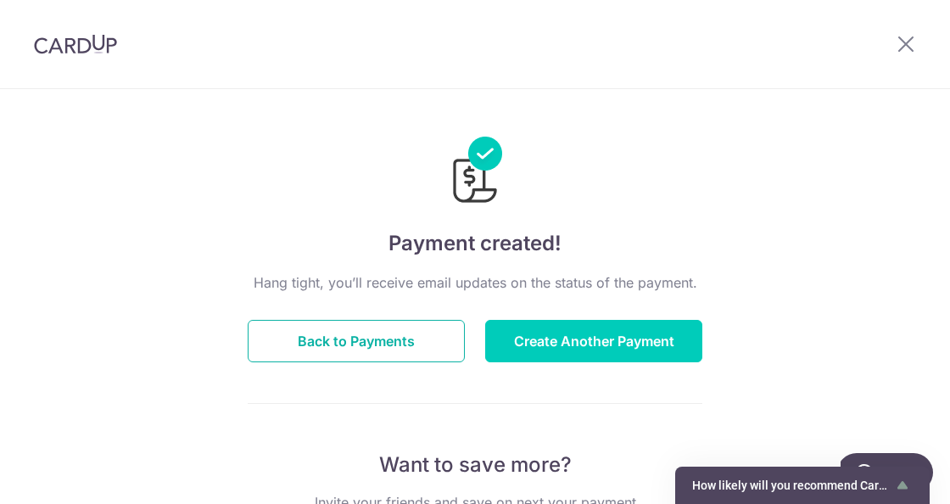
click at [348, 354] on button "Back to Payments" at bounding box center [356, 341] width 217 height 42
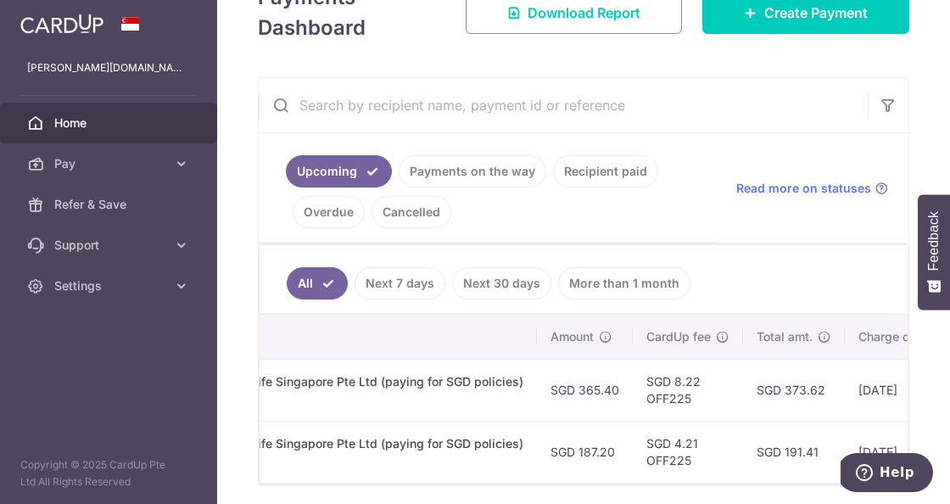
scroll to position [0, 727]
